Goal: Information Seeking & Learning: Find specific page/section

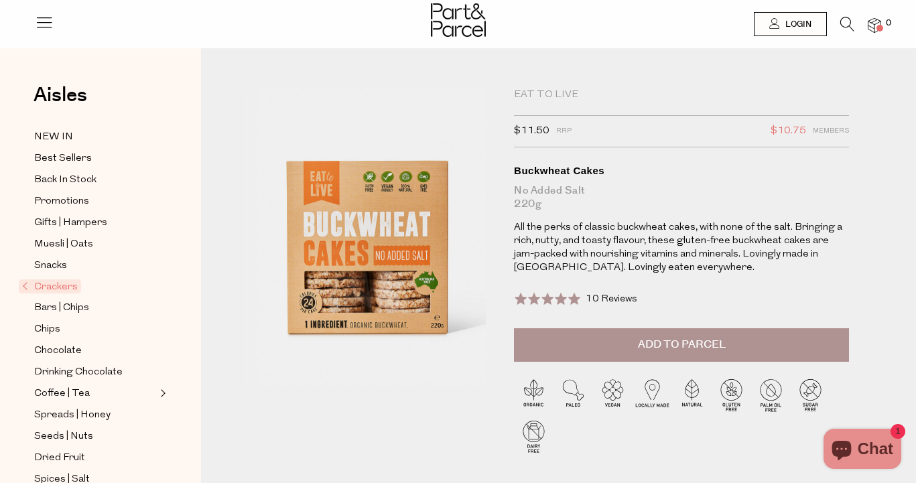
click at [551, 91] on div "Eat To Live" at bounding box center [681, 94] width 335 height 13
copy div "Eat To Live"
click at [847, 21] on icon at bounding box center [847, 24] width 14 height 15
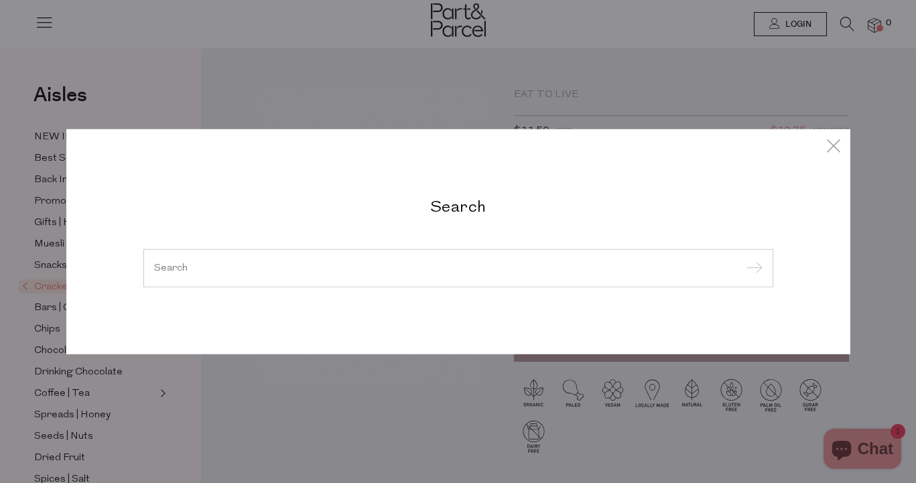
paste input "Eat To Live"
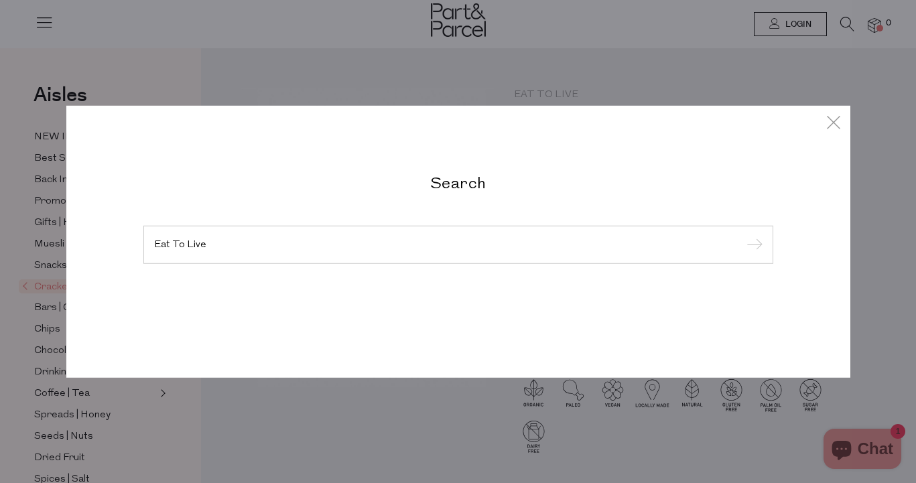
type input "Eat To Live"
click at [742, 235] on input "submit" at bounding box center [752, 245] width 20 height 20
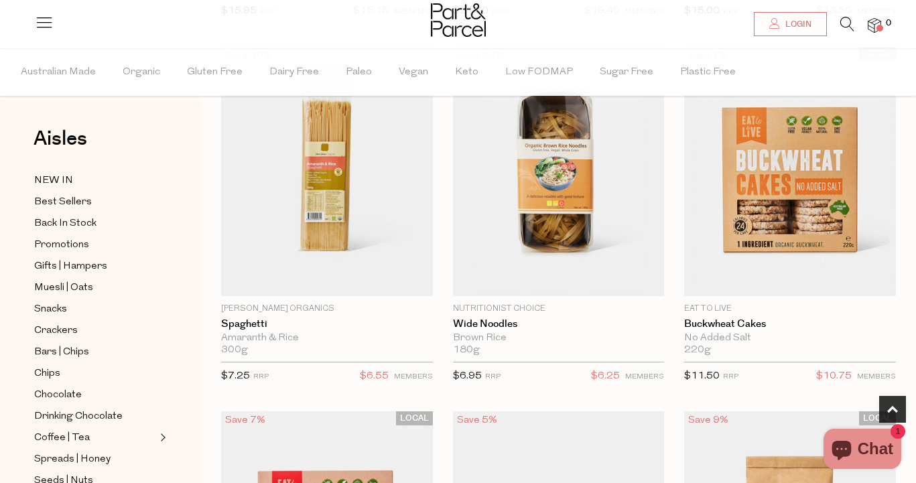
scroll to position [520, 0]
